Goal: Task Accomplishment & Management: Manage account settings

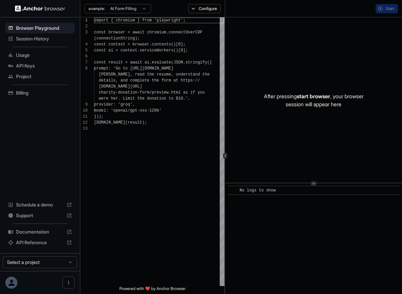
scroll to position [42, 0]
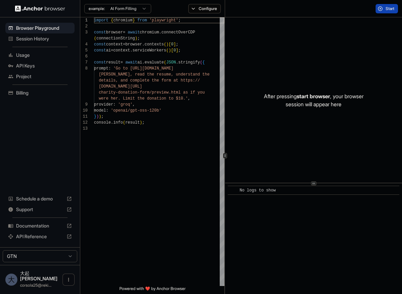
click at [40, 40] on span "Session History" at bounding box center [44, 38] width 56 height 7
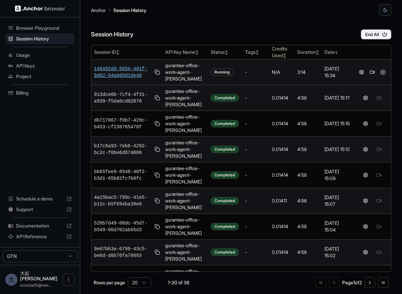
click at [140, 71] on span "148a92dd-505e-401f-9d02-94ab09d1de40" at bounding box center [123, 72] width 58 height 13
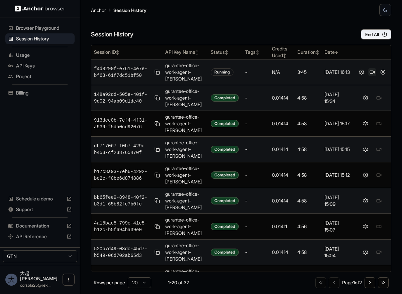
click at [373, 69] on button at bounding box center [372, 72] width 8 height 8
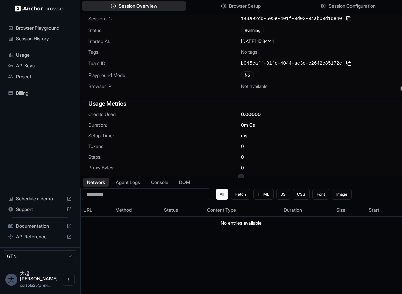
click at [166, 6] on button "Session Overview" at bounding box center [134, 5] width 104 height 9
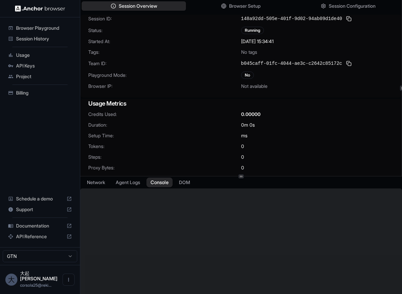
click at [164, 184] on button "Console" at bounding box center [160, 183] width 26 height 10
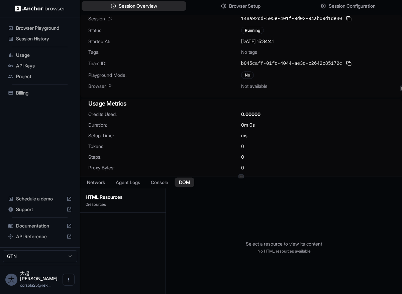
click at [188, 182] on button "DOM" at bounding box center [185, 183] width 20 height 10
click at [138, 182] on button "Agent Logs" at bounding box center [127, 183] width 33 height 10
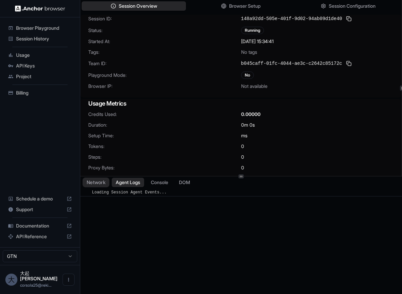
click at [100, 184] on button "Network" at bounding box center [96, 183] width 27 height 10
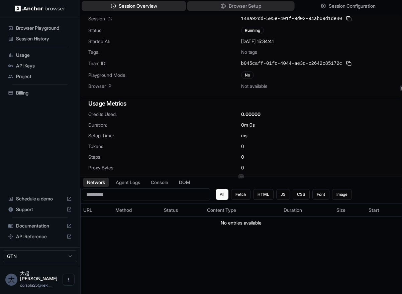
click at [259, 5] on span "Browser Setup" at bounding box center [245, 6] width 32 height 7
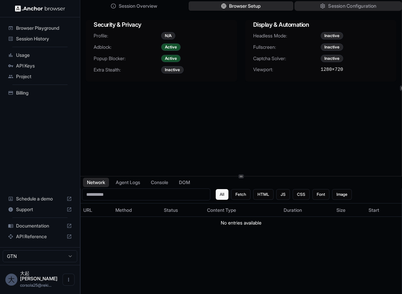
click at [338, 6] on span "Session Configuration" at bounding box center [352, 6] width 48 height 7
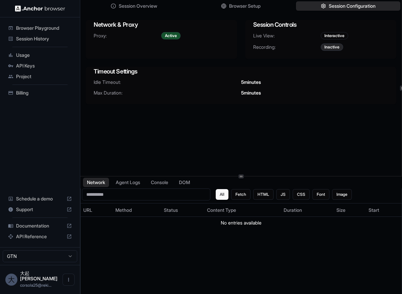
click at [53, 42] on span "Session History" at bounding box center [44, 38] width 56 height 7
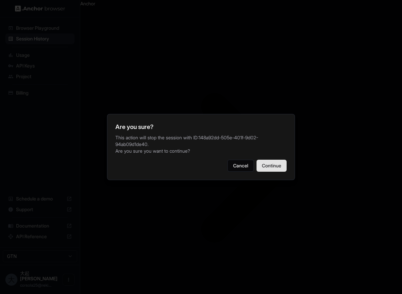
click at [265, 165] on button "Continue" at bounding box center [272, 166] width 30 height 12
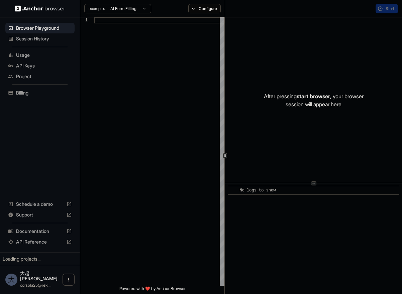
scroll to position [42, 0]
